Goal: Task Accomplishment & Management: Complete application form

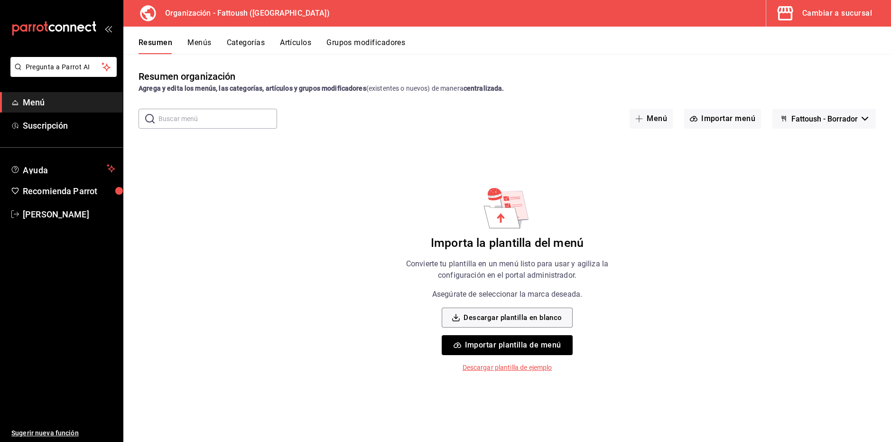
click at [561, 342] on button "Importar plantilla de menú" at bounding box center [507, 345] width 130 height 20
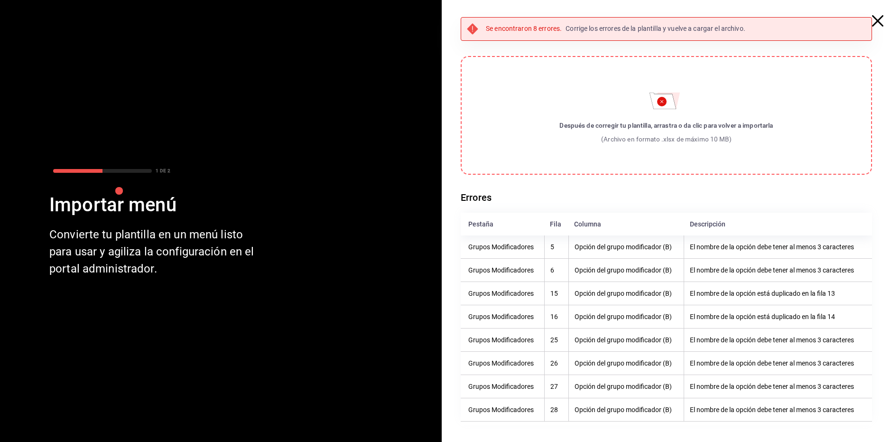
click at [873, 22] on icon "button" at bounding box center [877, 20] width 11 height 11
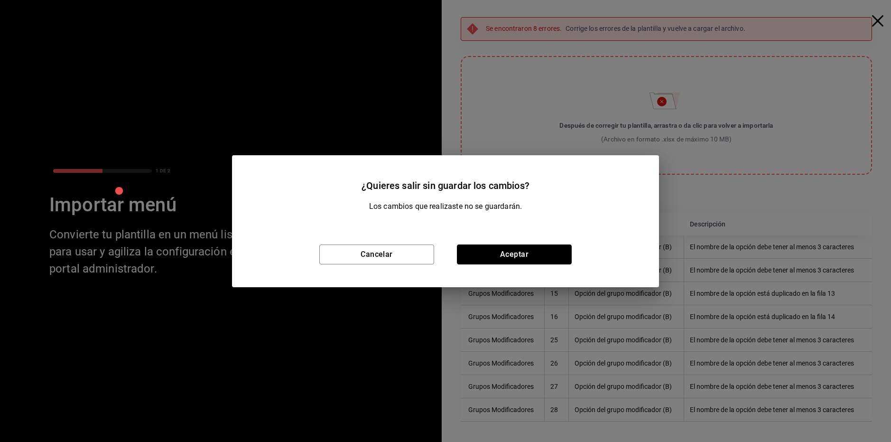
drag, startPoint x: 511, startPoint y: 257, endPoint x: 391, endPoint y: 276, distance: 121.2
click at [391, 277] on div "Cancelar Aceptar" at bounding box center [445, 254] width 427 height 65
click at [381, 265] on div "Cancelar Aceptar" at bounding box center [445, 254] width 427 height 65
click at [382, 259] on button "Cancelar" at bounding box center [376, 254] width 115 height 20
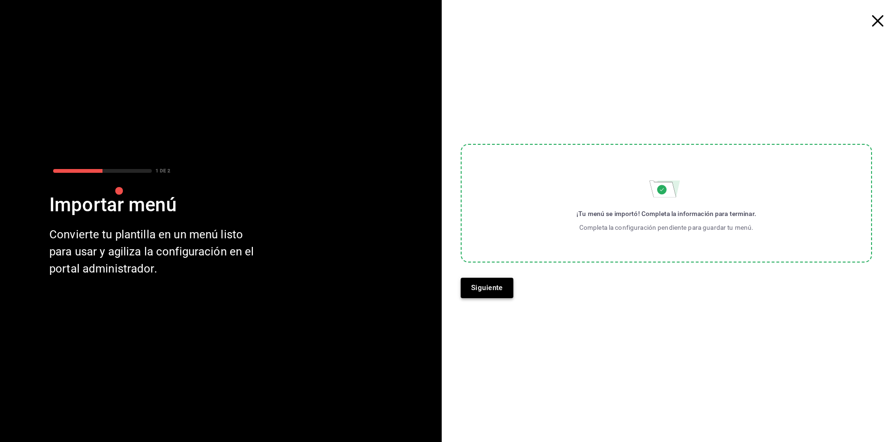
click at [500, 290] on button "Siguiente" at bounding box center [487, 288] width 53 height 20
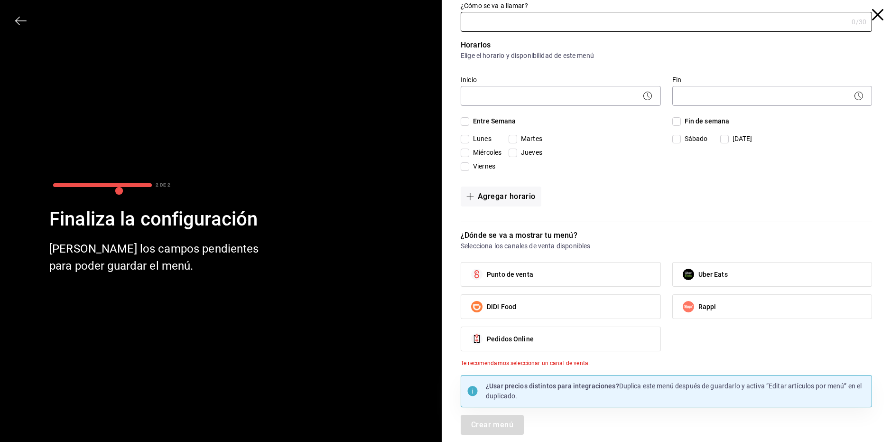
scroll to position [7, 0]
click at [876, 17] on icon "button" at bounding box center [877, 14] width 11 height 11
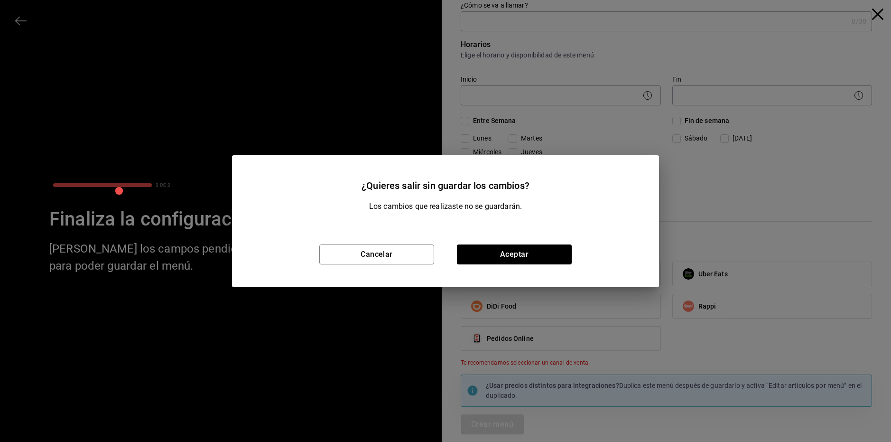
click at [492, 274] on div "Cancelar Aceptar" at bounding box center [445, 254] width 427 height 65
click at [519, 259] on button "Aceptar" at bounding box center [514, 254] width 115 height 20
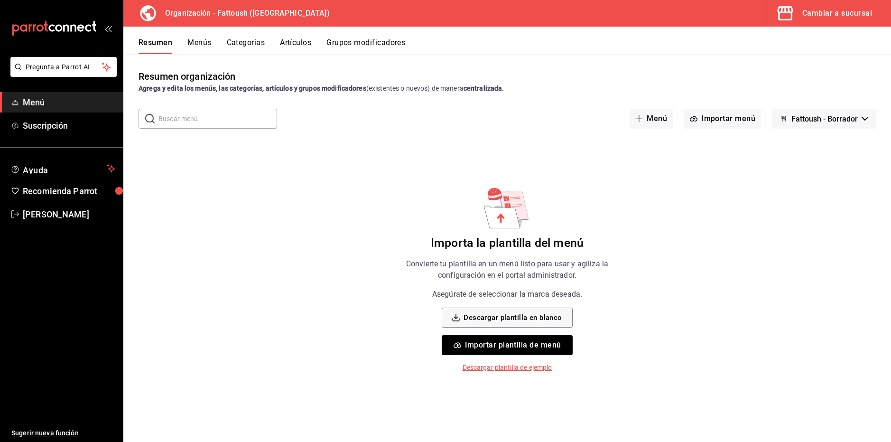
click at [512, 348] on button "Importar plantilla de menú" at bounding box center [507, 345] width 130 height 20
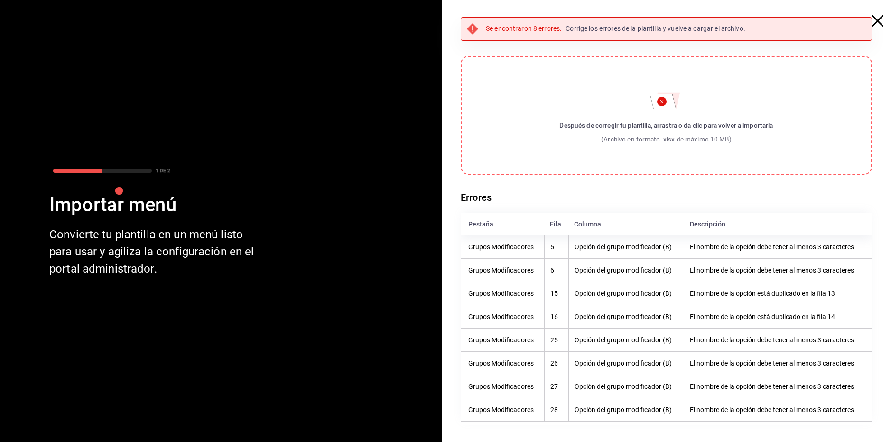
click at [645, 302] on th "Opción del grupo modificador (B)" at bounding box center [625, 292] width 115 height 23
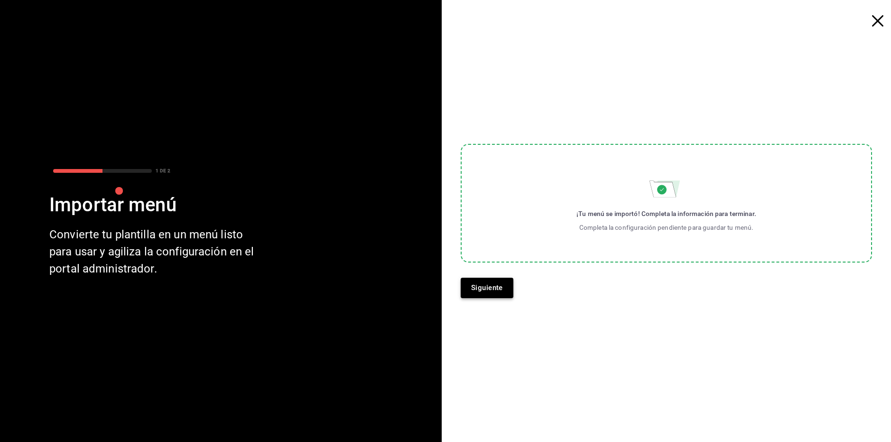
click at [500, 289] on button "Siguiente" at bounding box center [487, 288] width 53 height 20
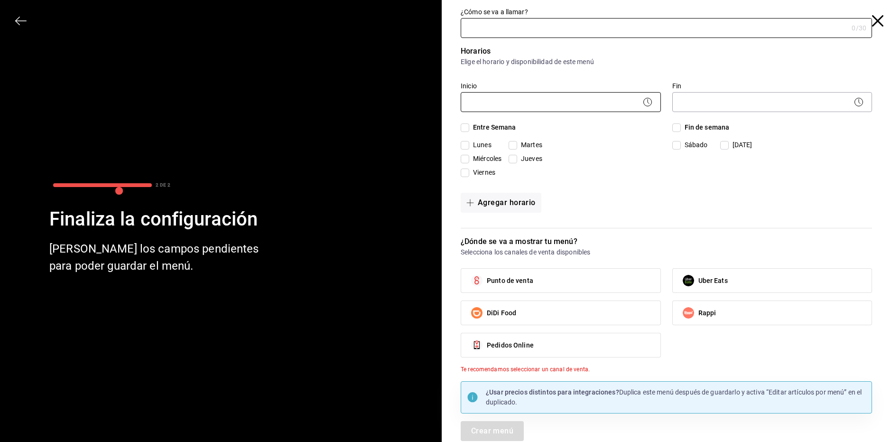
click at [511, 109] on body "Pregunta a Parrot AI Menú Suscripción Ayuda Recomienda Parrot [PERSON_NAME] Sug…" at bounding box center [445, 221] width 891 height 442
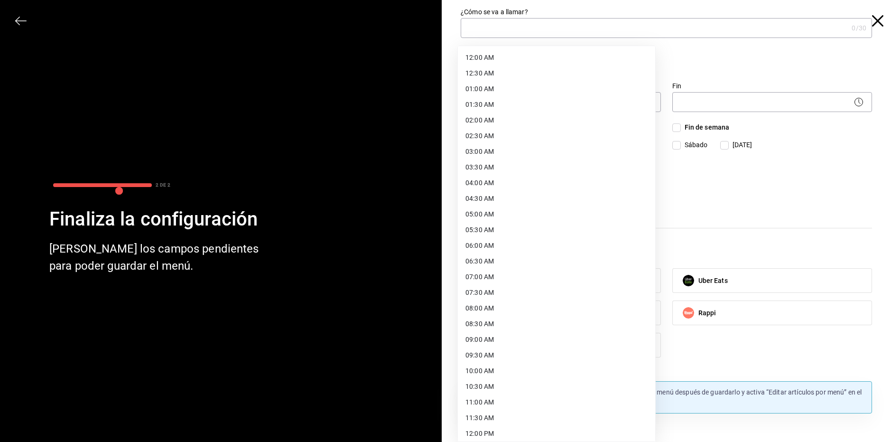
click at [717, 190] on div at bounding box center [445, 221] width 891 height 442
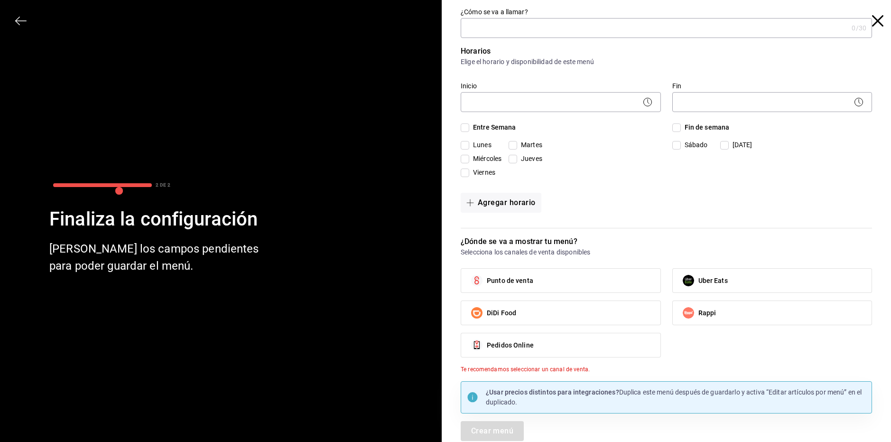
click at [875, 17] on icon "button" at bounding box center [877, 20] width 11 height 11
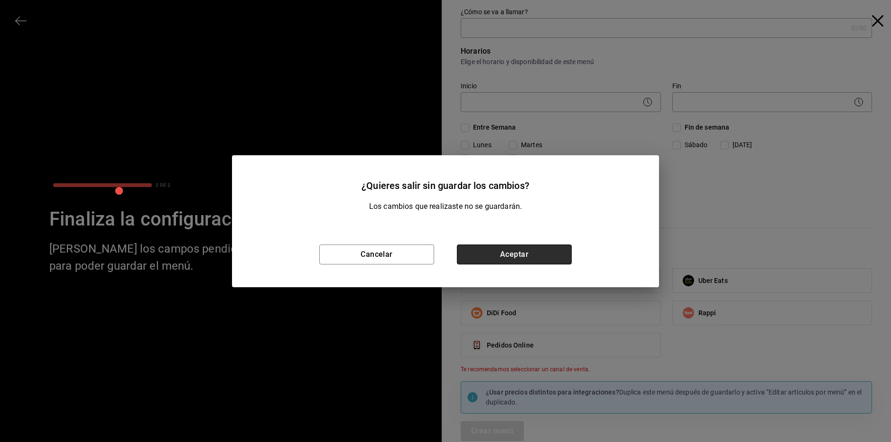
click at [463, 250] on button "Aceptar" at bounding box center [514, 254] width 115 height 20
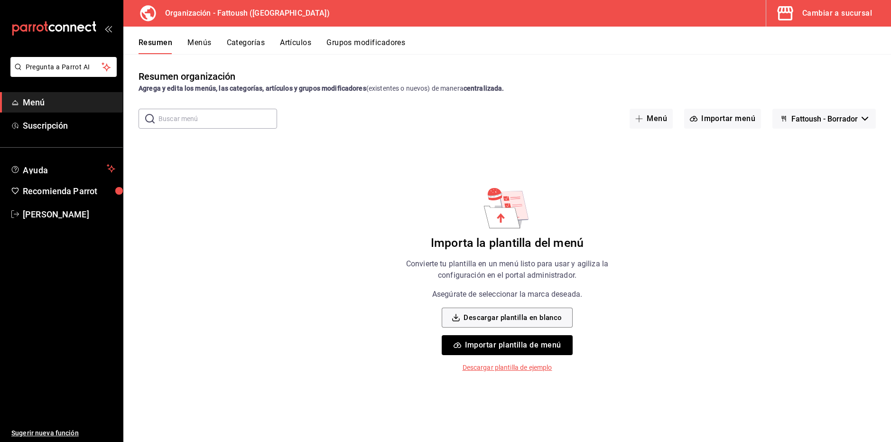
click at [525, 351] on button "Importar plantilla de menú" at bounding box center [507, 345] width 130 height 20
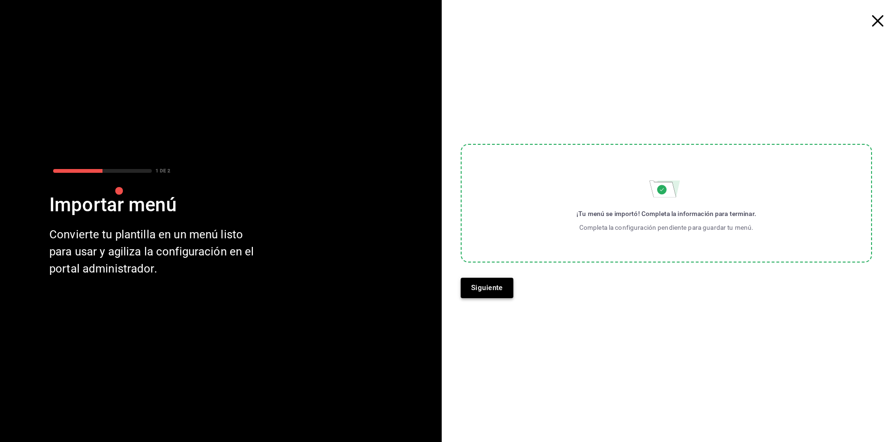
click at [502, 283] on button "Siguiente" at bounding box center [487, 288] width 53 height 20
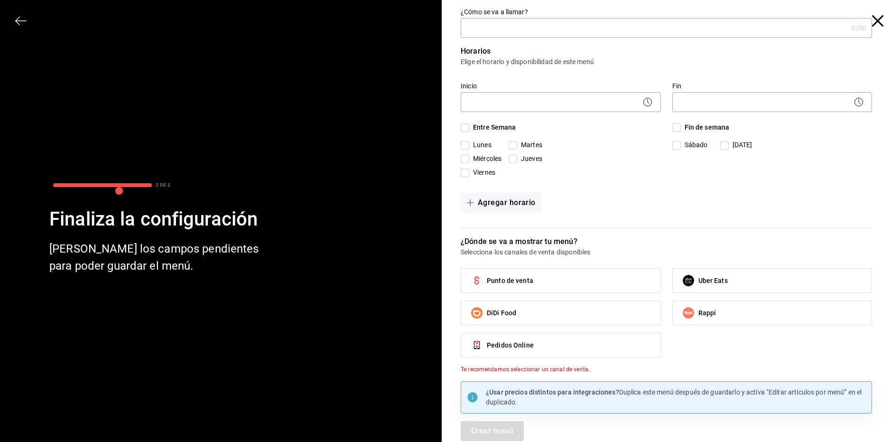
click at [524, 34] on input "¿Cómo se va a llamar?" at bounding box center [654, 28] width 387 height 19
type input "Comedor"
click at [463, 148] on input "Lunes" at bounding box center [465, 145] width 9 height 9
checkbox input "true"
click at [463, 162] on input "Miércoles" at bounding box center [465, 159] width 9 height 9
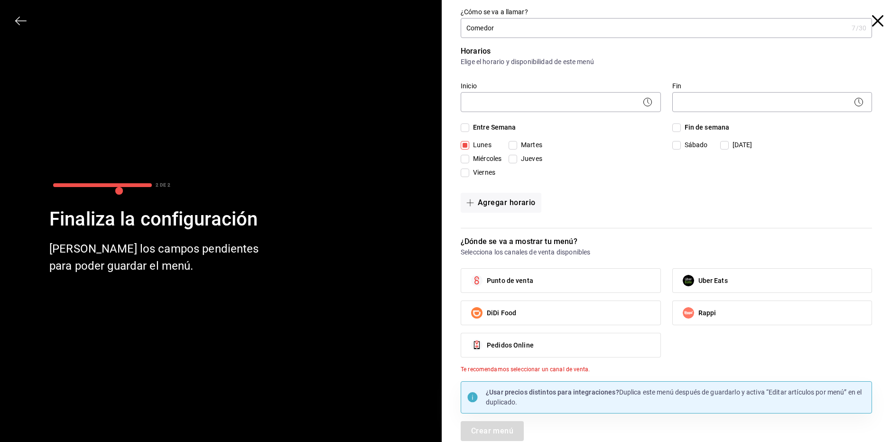
checkbox input "true"
click at [509, 159] on input "Jueves" at bounding box center [513, 159] width 9 height 9
checkbox input "true"
click at [468, 178] on div "[DATE] [DATE] [DATE] [DATE] [DATE]" at bounding box center [532, 160] width 142 height 41
click at [464, 174] on input "Viernes" at bounding box center [465, 172] width 9 height 9
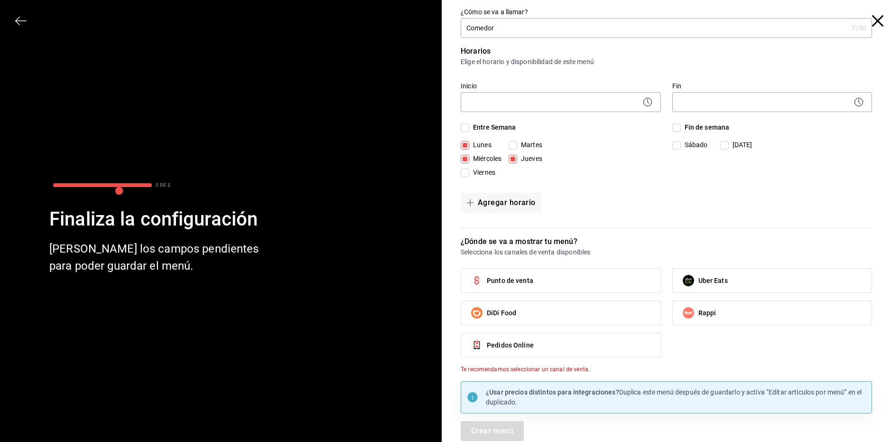
checkbox input "true"
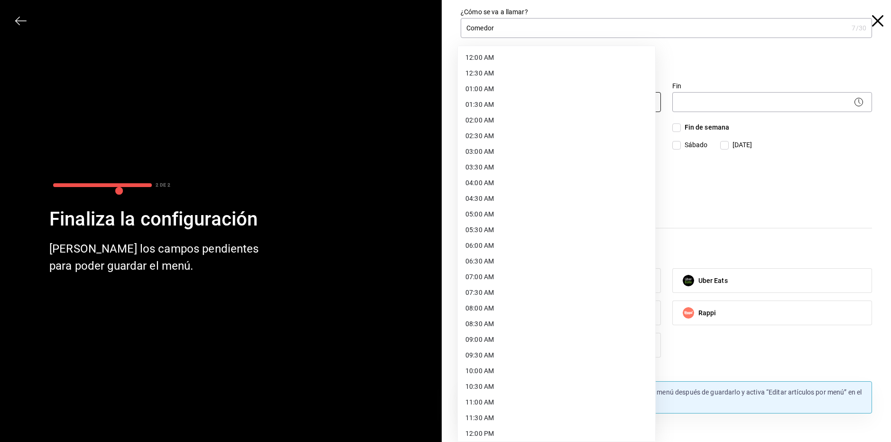
click at [515, 106] on body "Pregunta a Parrot AI Menú Suscripción Ayuda Recomienda Parrot [PERSON_NAME] Sug…" at bounding box center [445, 221] width 891 height 442
click at [539, 396] on li "11:00 AM" at bounding box center [556, 402] width 197 height 16
type input "11:00"
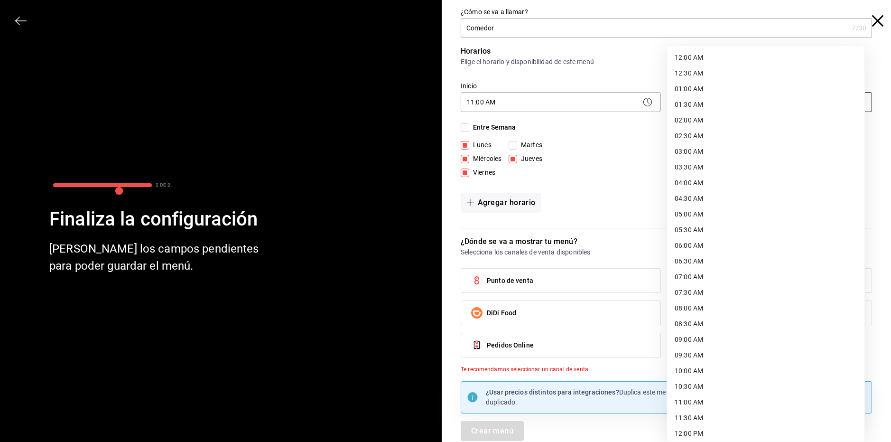
click at [680, 98] on body "Pregunta a Parrot AI Menú Suscripción Ayuda Recomienda Parrot [PERSON_NAME] Sug…" at bounding box center [445, 221] width 891 height 442
click at [731, 368] on li "19:00 PM" at bounding box center [765, 368] width 197 height 16
type input "19:00"
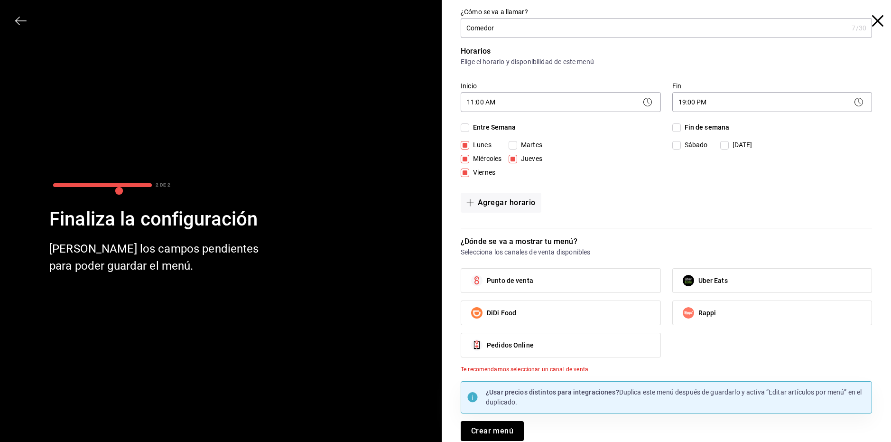
click at [672, 148] on input "Sábado" at bounding box center [676, 145] width 9 height 9
checkbox input "true"
click at [488, 210] on button "Agregar horario" at bounding box center [501, 203] width 81 height 20
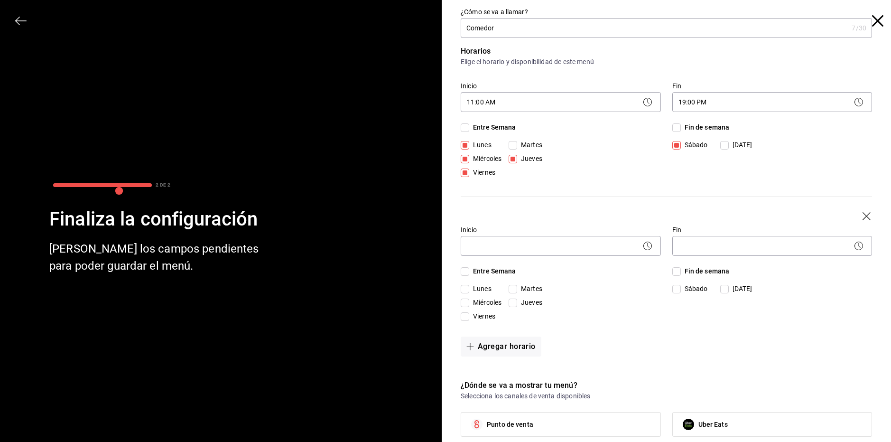
click at [720, 288] on input "[DATE]" at bounding box center [724, 289] width 9 height 9
checkbox input "true"
click at [575, 239] on body "Pregunta a Parrot AI Menú Suscripción Ayuda Recomienda Parrot [PERSON_NAME] Sug…" at bounding box center [445, 221] width 891 height 442
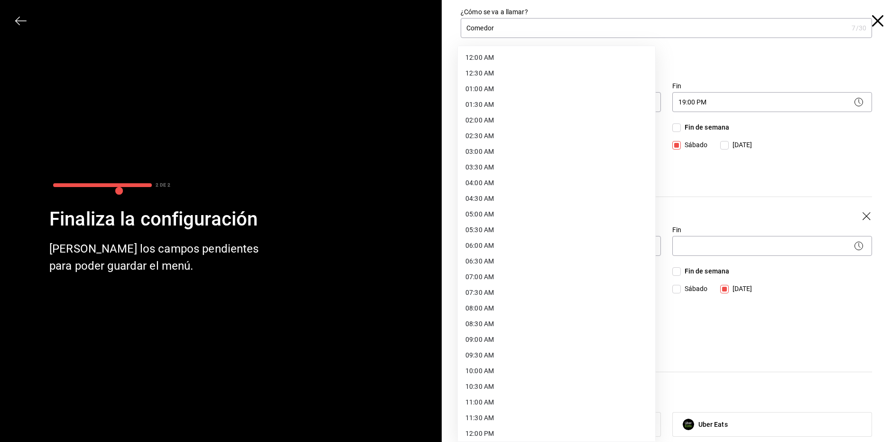
click at [543, 395] on li "11:00 AM" at bounding box center [556, 402] width 197 height 16
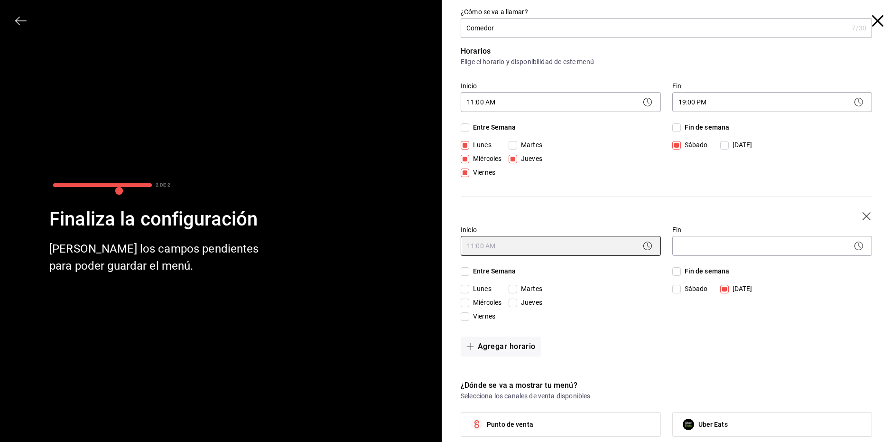
type input "11:00"
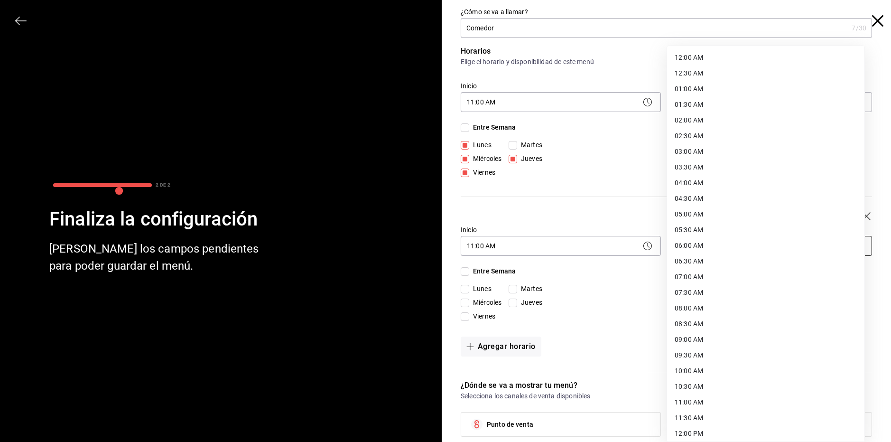
click at [686, 245] on body "Pregunta a Parrot AI Menú Suscripción Ayuda Recomienda Parrot [PERSON_NAME] Sug…" at bounding box center [445, 221] width 891 height 442
click at [709, 261] on li "17:00 PM" at bounding box center [765, 258] width 197 height 16
type input "17:00"
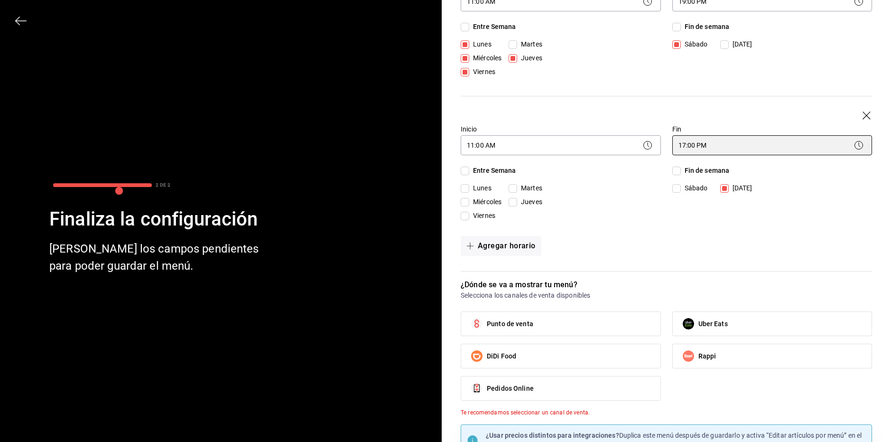
scroll to position [150, 0]
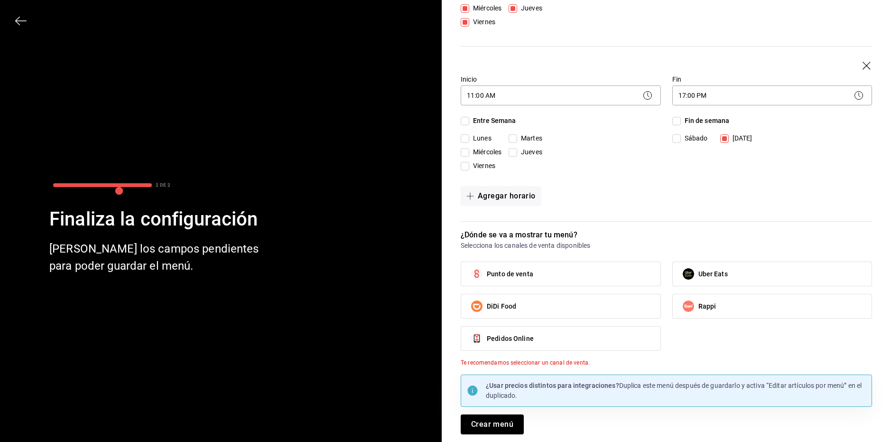
click at [616, 272] on label "Punto de venta" at bounding box center [560, 274] width 199 height 24
click at [487, 272] on input "Punto de venta" at bounding box center [477, 274] width 20 height 20
checkbox input "true"
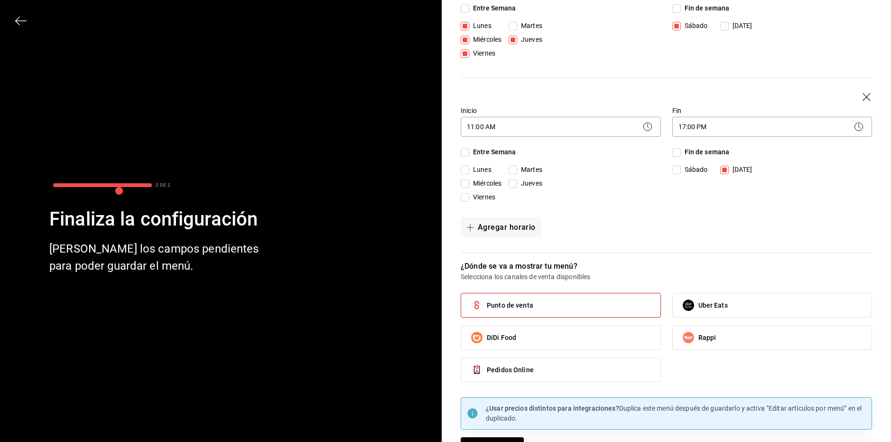
scroll to position [142, 0]
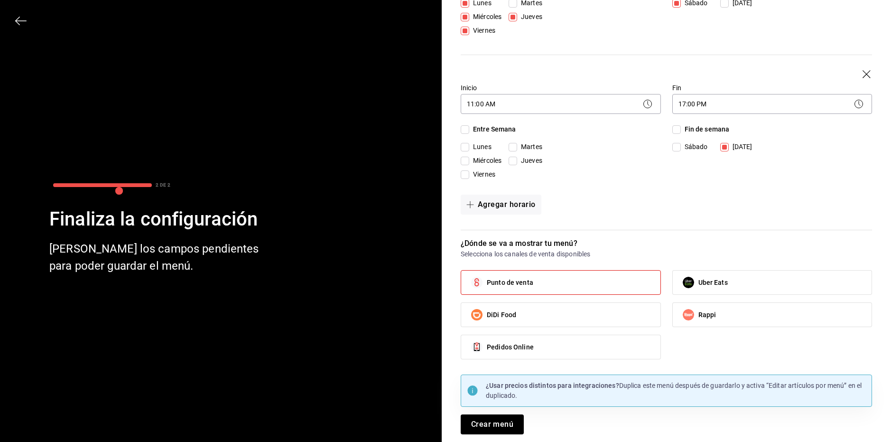
click at [552, 339] on label "Pedidos Online" at bounding box center [560, 347] width 199 height 24
click at [487, 339] on input "Pedidos Online" at bounding box center [477, 347] width 20 height 20
click at [558, 348] on label "Pedidos Online" at bounding box center [560, 347] width 199 height 24
click at [487, 348] on input "Pedidos Online" at bounding box center [477, 347] width 20 height 20
checkbox input "false"
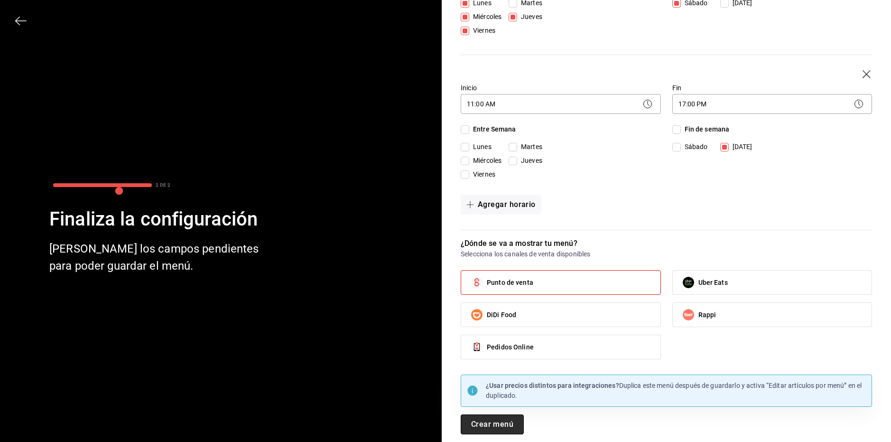
click at [497, 422] on button "Crear menú" at bounding box center [492, 424] width 63 height 20
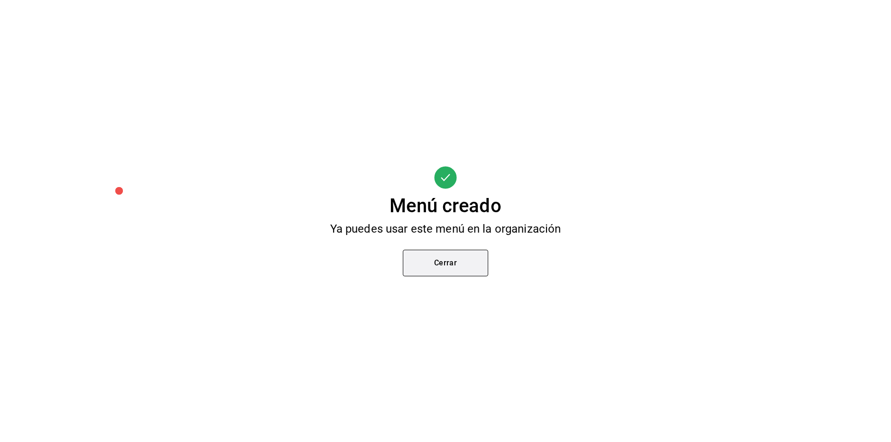
click at [481, 251] on button "Cerrar" at bounding box center [445, 263] width 85 height 27
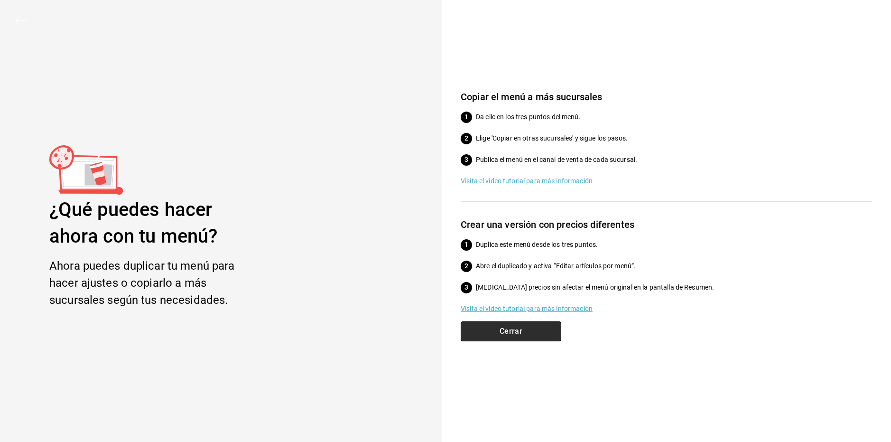
click at [553, 335] on button "Cerrar" at bounding box center [511, 331] width 101 height 20
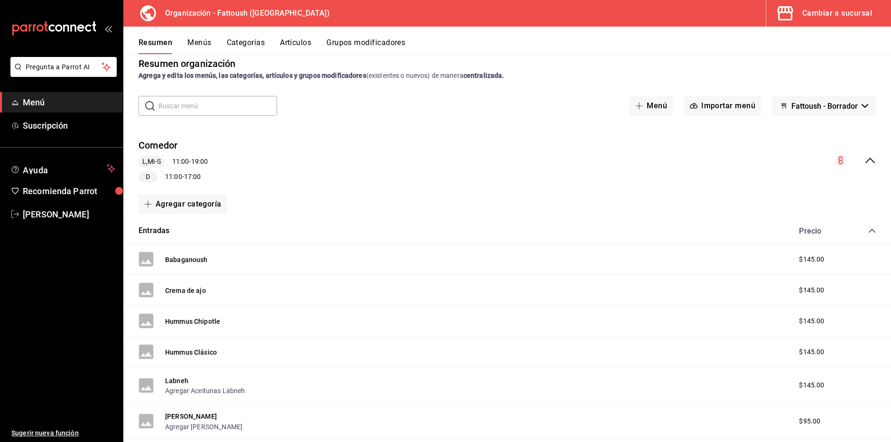
scroll to position [0, 0]
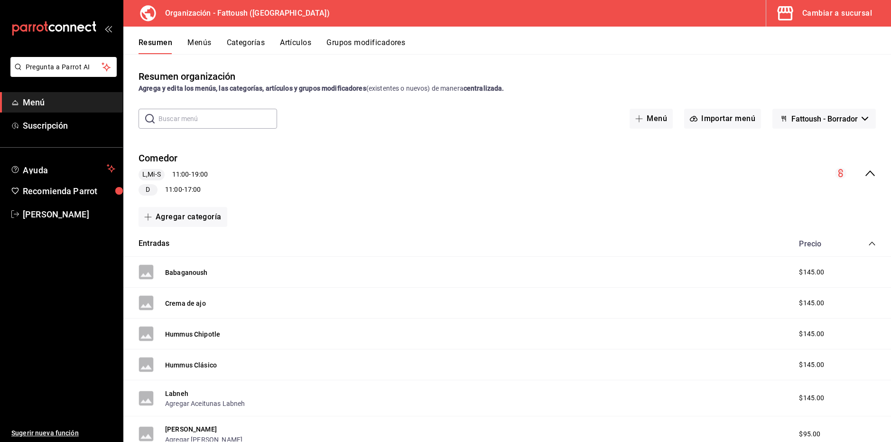
click at [209, 42] on button "Menús" at bounding box center [199, 46] width 24 height 16
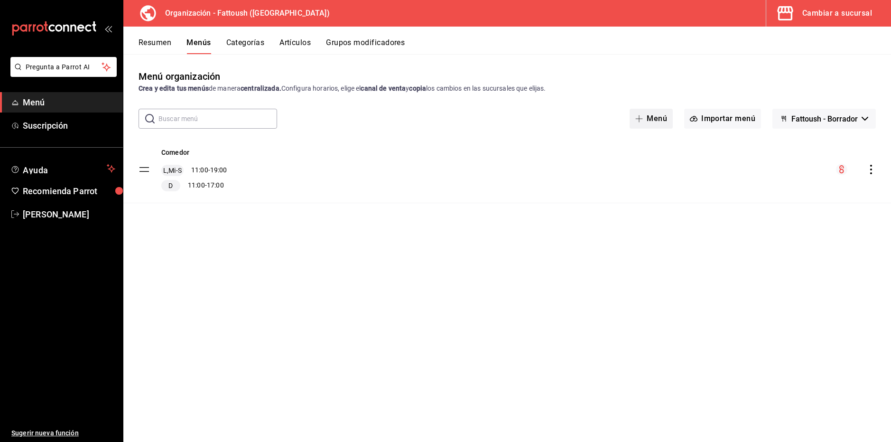
click at [660, 124] on button "Menú" at bounding box center [651, 119] width 43 height 20
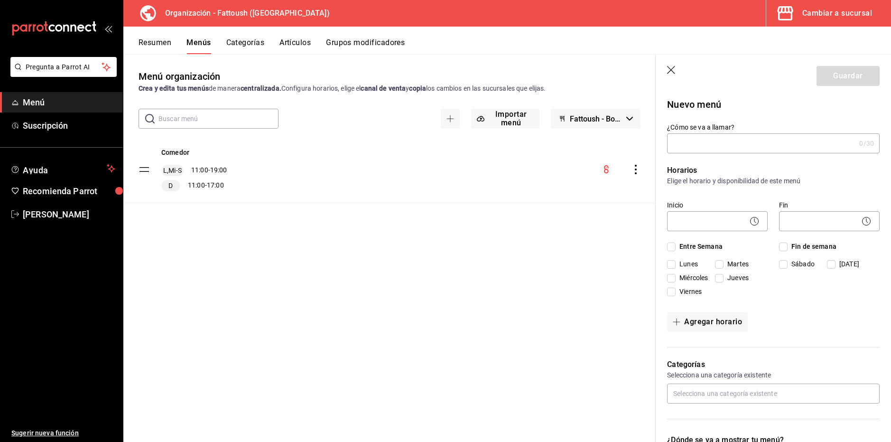
click at [710, 144] on input "¿Cómo se va a llamar?" at bounding box center [761, 143] width 188 height 19
type input "Llevar"
click at [673, 266] on input "Lunes" at bounding box center [671, 264] width 9 height 9
checkbox input "true"
click at [676, 277] on input "Miércoles" at bounding box center [671, 278] width 9 height 9
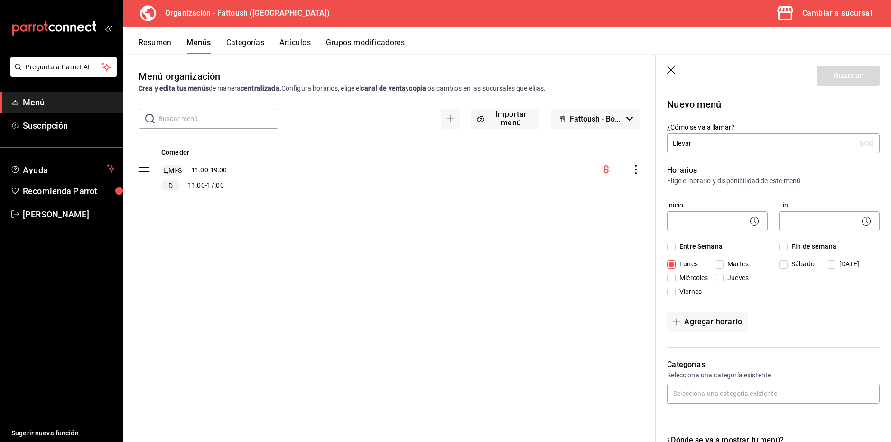
checkbox input "true"
click at [720, 278] on input "Jueves" at bounding box center [719, 278] width 9 height 9
checkbox input "true"
click at [677, 290] on span "Viernes" at bounding box center [689, 292] width 26 height 10
click at [676, 290] on input "Viernes" at bounding box center [671, 292] width 9 height 9
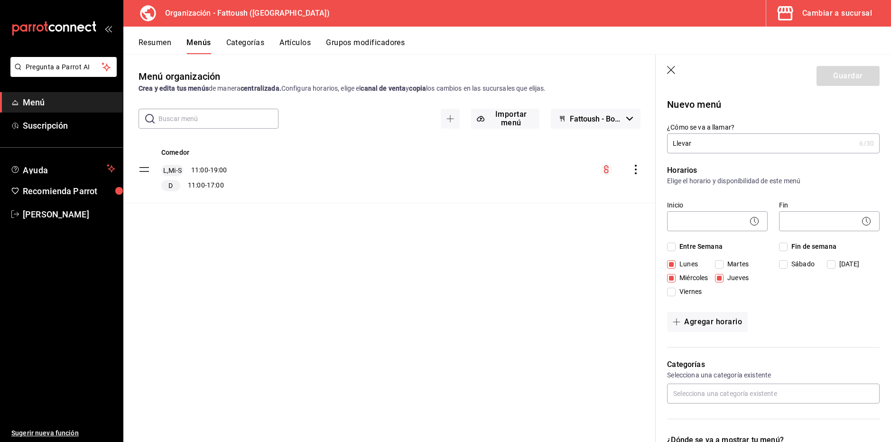
checkbox input "true"
click at [711, 218] on body "Pregunta a Parrot AI Menú Suscripción Ayuda Recomienda Parrot [PERSON_NAME] Sug…" at bounding box center [445, 221] width 891 height 442
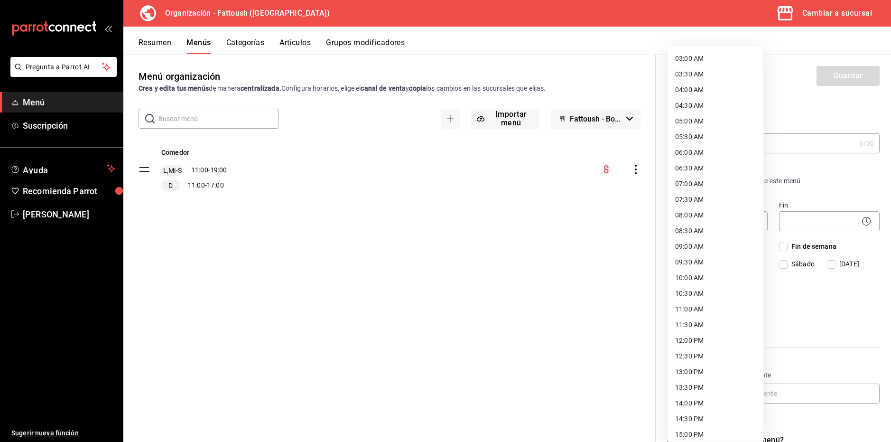
scroll to position [95, 0]
click at [708, 301] on li "11:00 AM" at bounding box center [716, 307] width 96 height 16
type input "11:00"
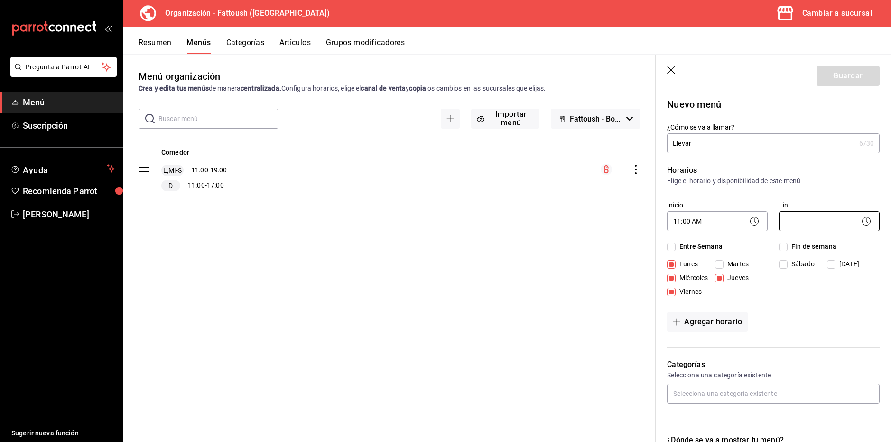
click at [796, 224] on body "Pregunta a Parrot AI Menú Suscripción Ayuda Recomienda Parrot [PERSON_NAME] Sug…" at bounding box center [445, 221] width 891 height 442
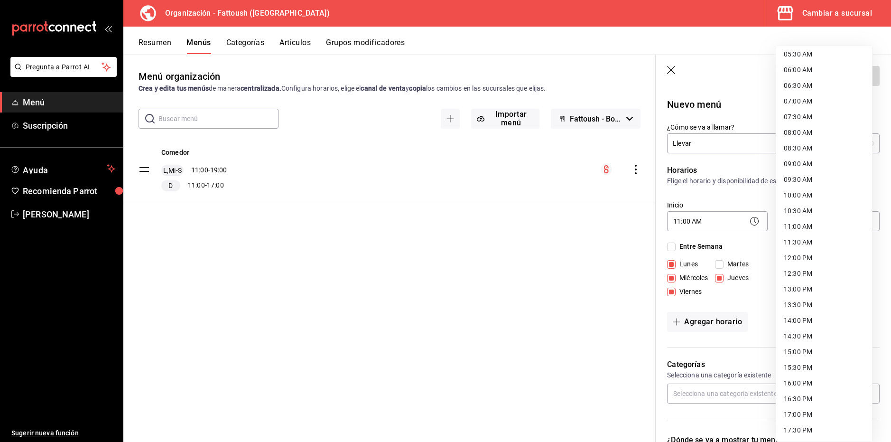
scroll to position [237, 0]
click at [824, 412] on li "19:00 PM" at bounding box center [824, 416] width 96 height 16
type input "19:00"
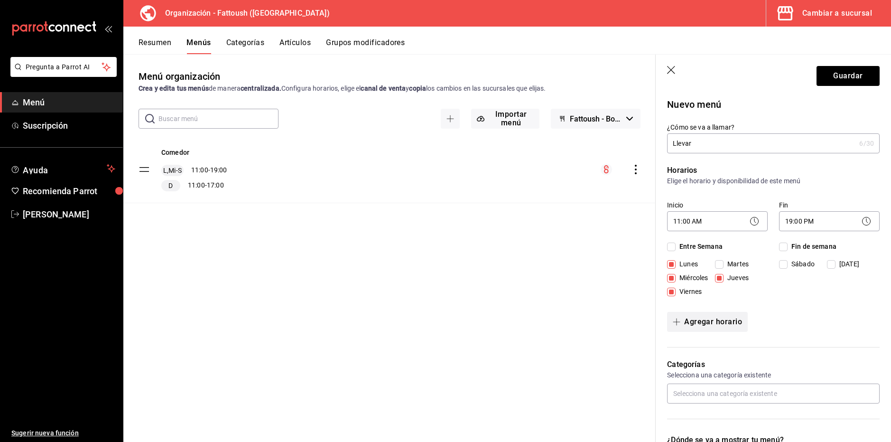
click at [727, 319] on button "Agregar horario" at bounding box center [707, 322] width 81 height 20
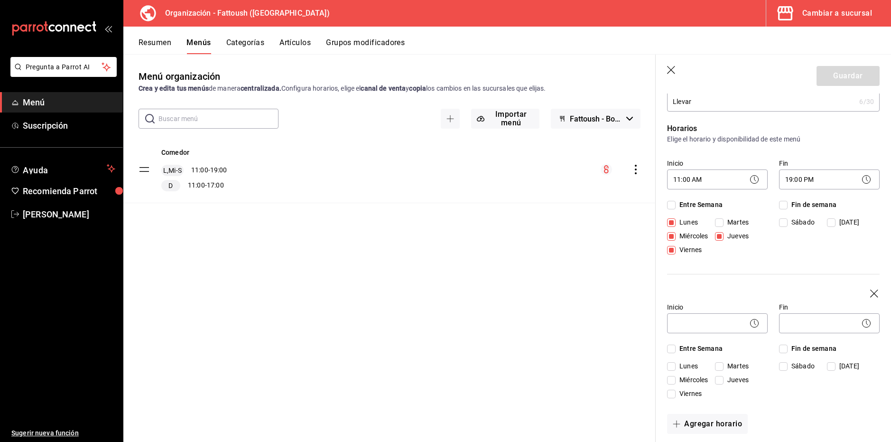
scroll to position [47, 0]
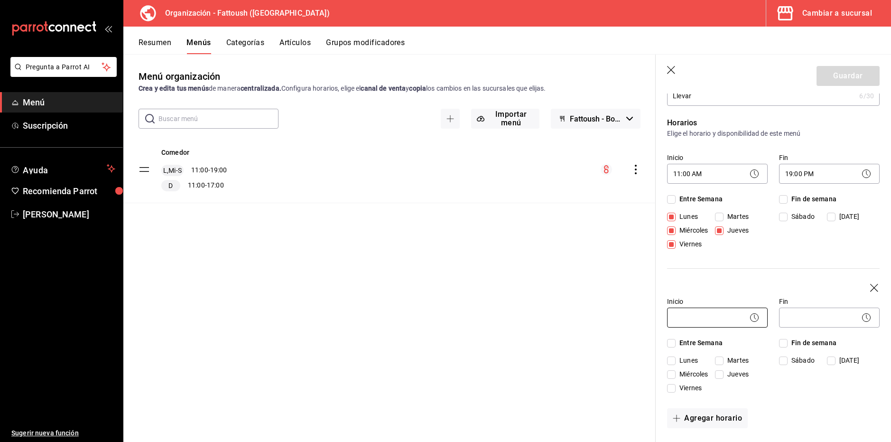
click at [715, 311] on body "Pregunta a Parrot AI Menú Suscripción Ayuda Recomienda Parrot [PERSON_NAME] Sug…" at bounding box center [445, 221] width 891 height 442
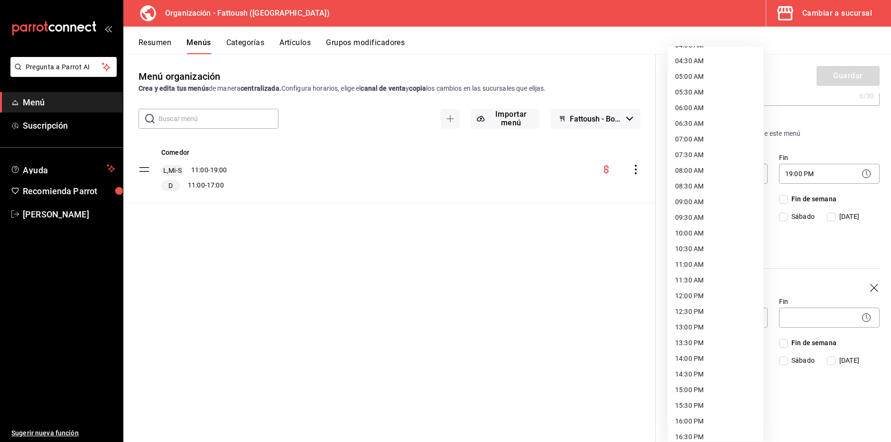
scroll to position [142, 0]
click at [726, 261] on li "11:00 AM" at bounding box center [716, 260] width 96 height 16
type input "11:00"
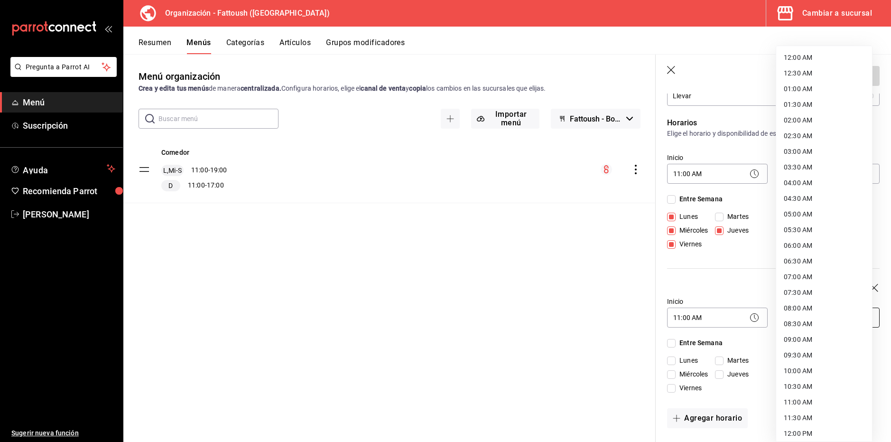
click at [805, 311] on body "Pregunta a Parrot AI Menú Suscripción Ayuda Recomienda Parrot [PERSON_NAME] Sug…" at bounding box center [445, 221] width 891 height 442
click at [816, 397] on li "17:00 PM" at bounding box center [824, 400] width 96 height 16
type input "17:00"
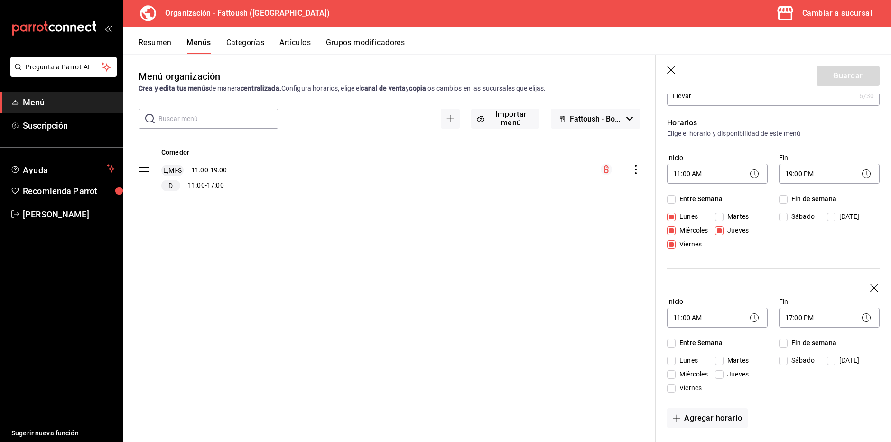
click at [838, 358] on span "[DATE]" at bounding box center [848, 360] width 24 height 10
click at [836, 358] on input "[DATE]" at bounding box center [831, 360] width 9 height 9
checkbox input "true"
click at [780, 214] on input "Sábado" at bounding box center [783, 217] width 9 height 9
checkbox input "true"
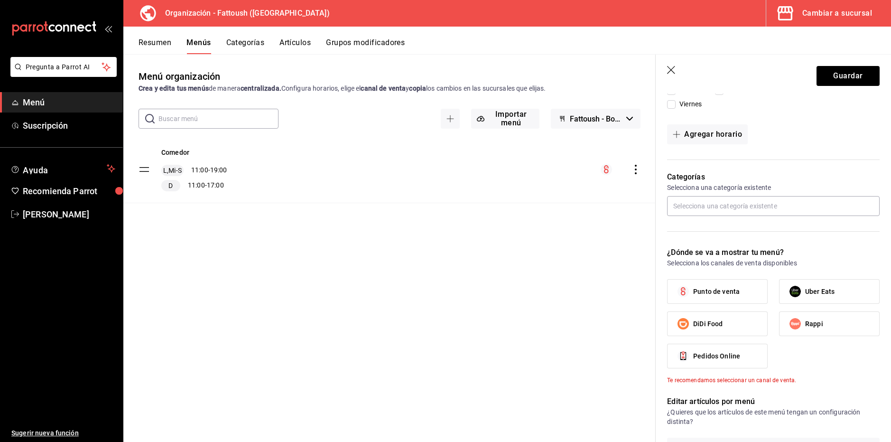
scroll to position [332, 0]
click at [749, 293] on label "Punto de venta" at bounding box center [718, 291] width 100 height 24
click at [693, 293] on input "Punto de venta" at bounding box center [683, 290] width 20 height 20
checkbox input "true"
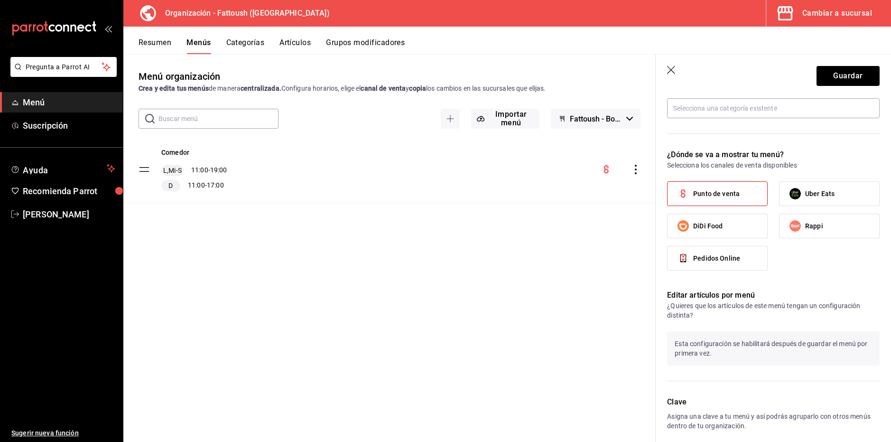
scroll to position [473, 0]
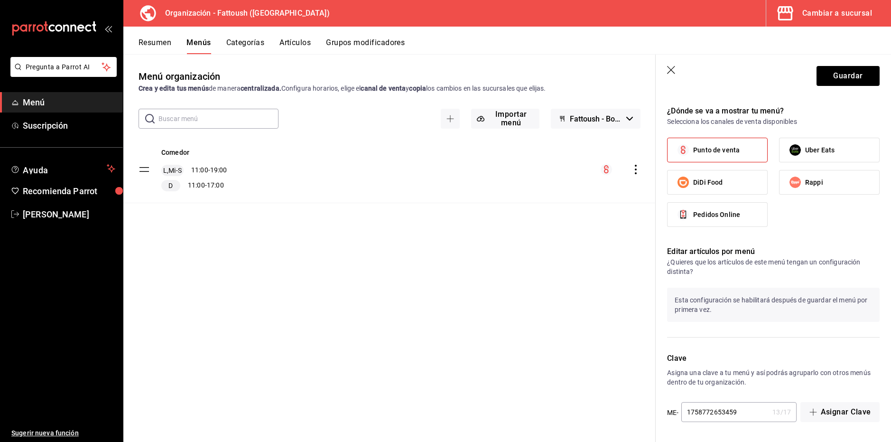
click at [733, 223] on label "Pedidos Online" at bounding box center [718, 215] width 100 height 24
click at [693, 223] on input "Pedidos Online" at bounding box center [683, 215] width 20 height 20
checkbox input "true"
click at [732, 142] on label "Punto de venta" at bounding box center [718, 150] width 100 height 24
click at [693, 142] on input "Punto de venta" at bounding box center [683, 150] width 20 height 20
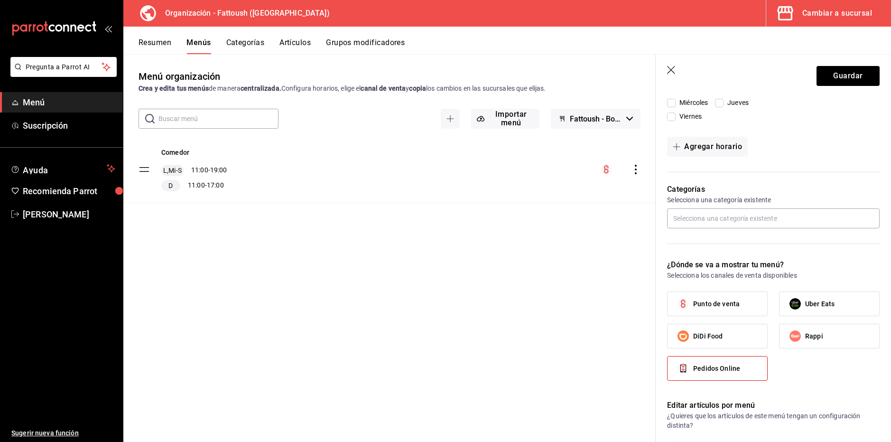
scroll to position [283, 0]
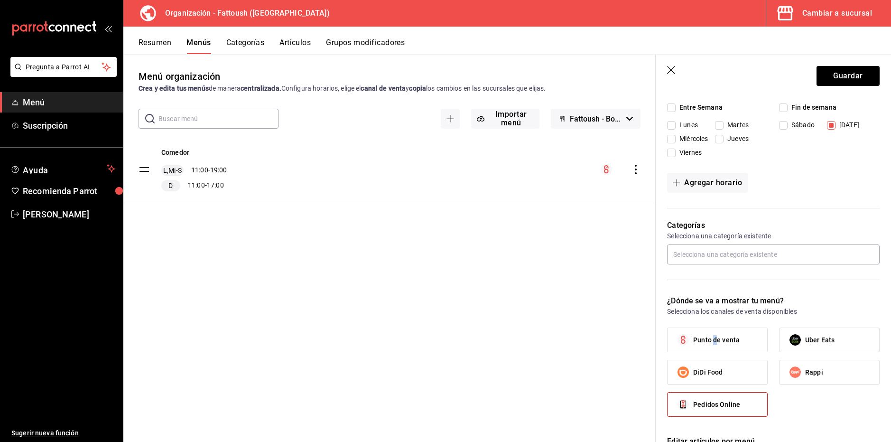
click at [714, 338] on span "Punto de venta" at bounding box center [716, 340] width 47 height 10
click at [737, 338] on span "Punto de venta" at bounding box center [716, 340] width 47 height 10
click at [693, 338] on input "Punto de venta" at bounding box center [683, 340] width 20 height 20
checkbox input "true"
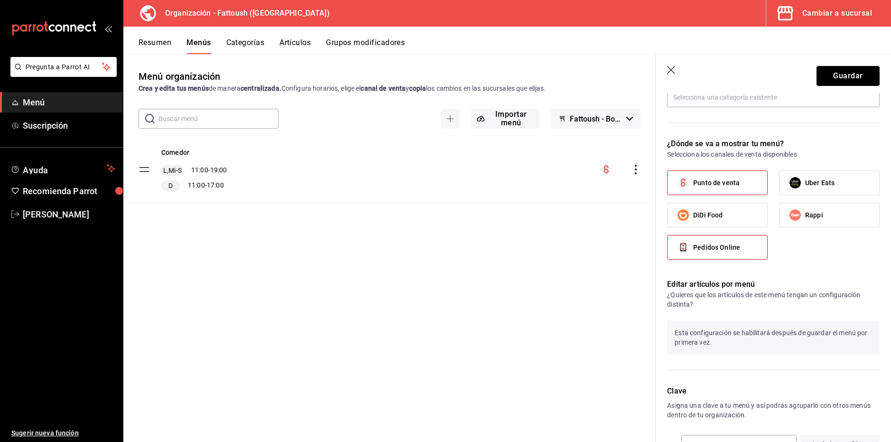
scroll to position [473, 0]
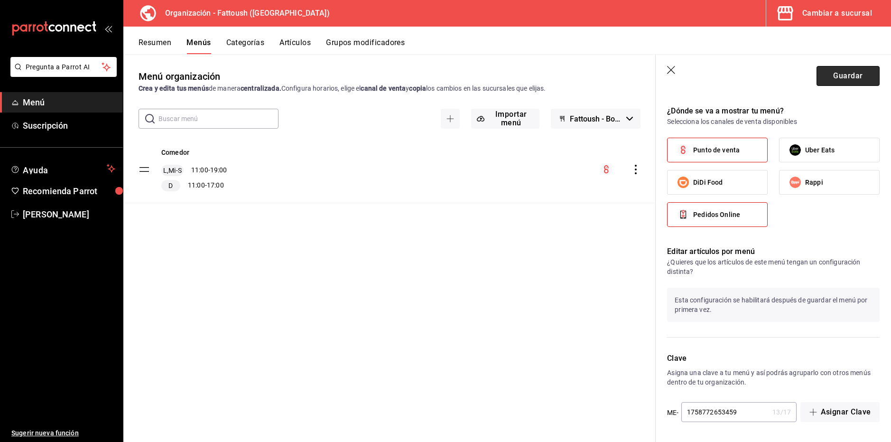
click at [847, 74] on button "Guardar" at bounding box center [848, 76] width 63 height 20
